Goal: Task Accomplishment & Management: Use online tool/utility

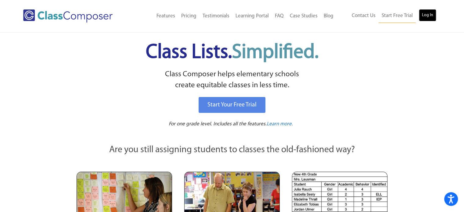
click at [429, 16] on link "Log In" at bounding box center [427, 15] width 17 height 12
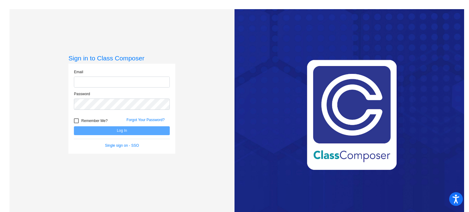
type input "hreath@mbgsd.org"
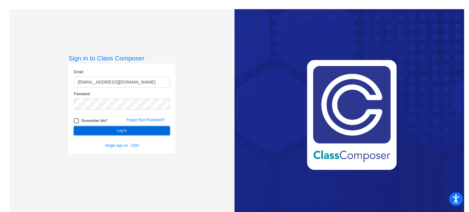
click at [151, 131] on button "Log In" at bounding box center [122, 130] width 96 height 9
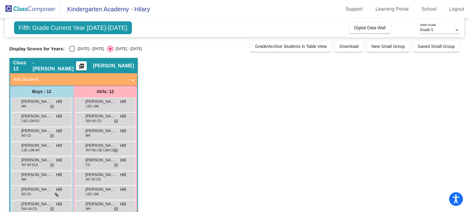
click at [72, 48] on div "Select an option" at bounding box center [72, 49] width 6 height 6
click at [72, 52] on input "2024 - 2025" at bounding box center [72, 52] width 0 height 0
radio input "true"
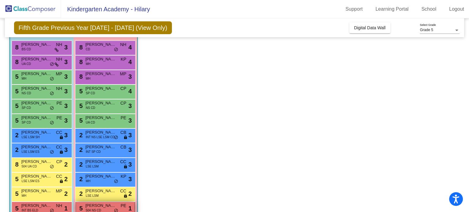
scroll to position [56, 0]
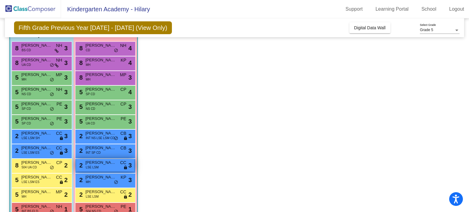
click at [104, 163] on span "Gianna Lugo" at bounding box center [100, 163] width 31 height 6
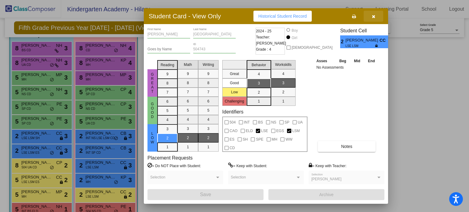
click at [374, 18] on icon "button" at bounding box center [373, 16] width 3 height 4
